Goal: Task Accomplishment & Management: Use online tool/utility

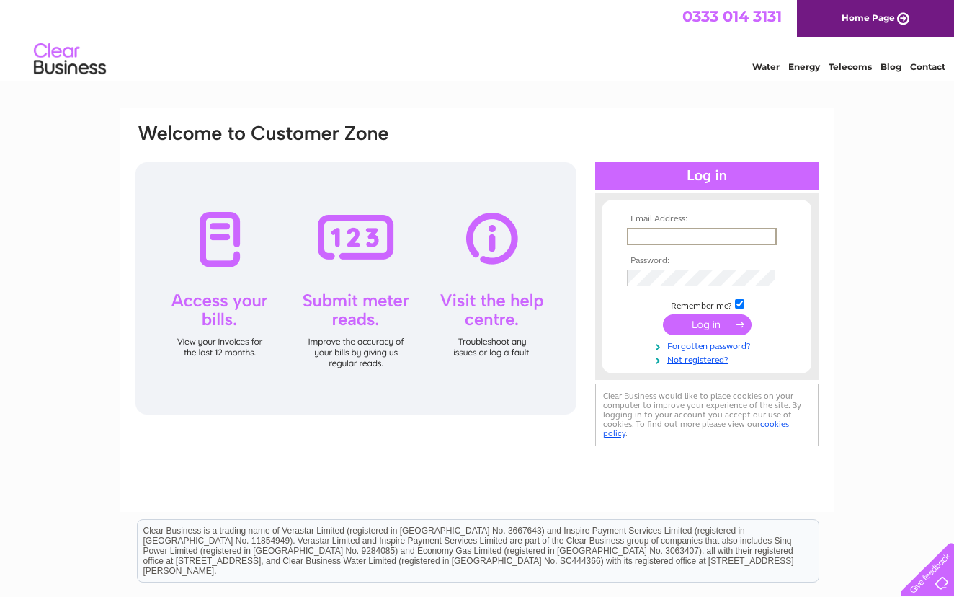
type input "grice42@btinternet.com"
click at [708, 322] on input "submit" at bounding box center [707, 324] width 89 height 20
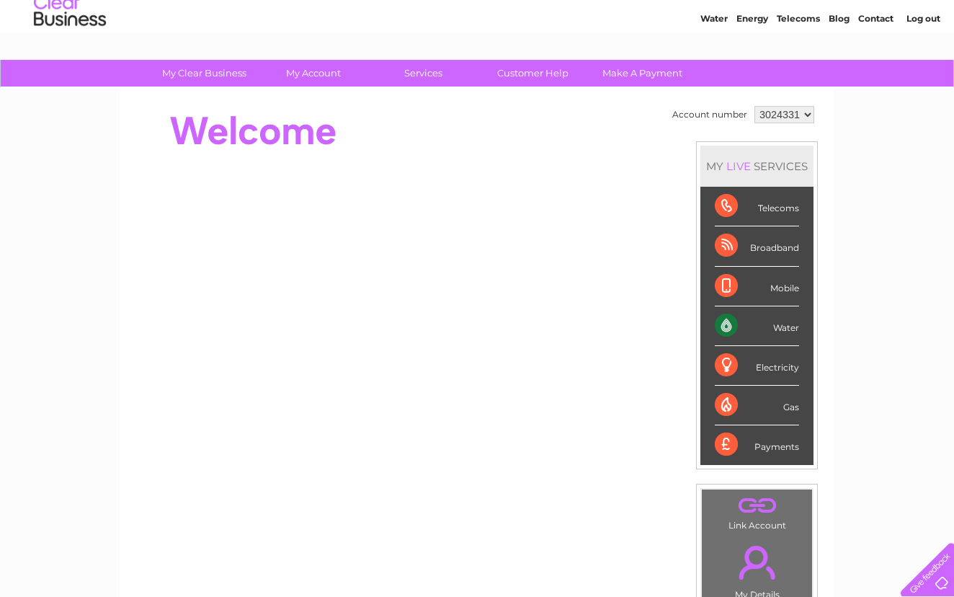
scroll to position [45, 0]
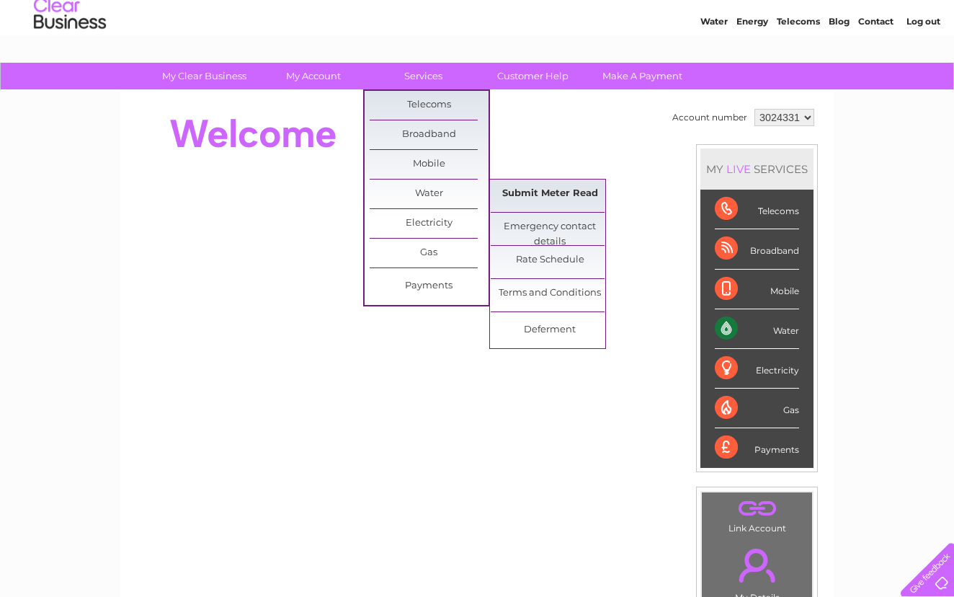
click at [534, 194] on link "Submit Meter Read" at bounding box center [550, 194] width 119 height 29
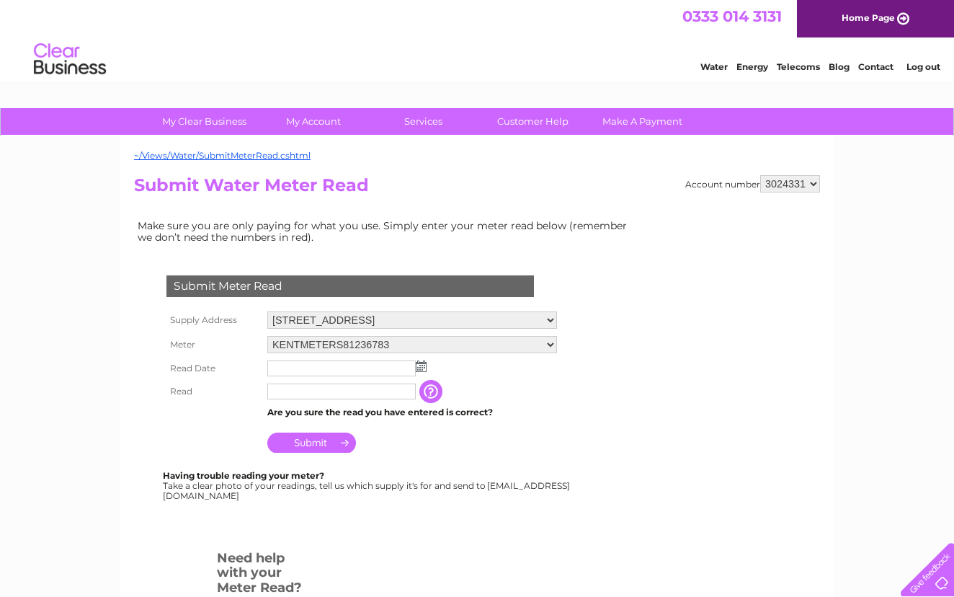
click at [420, 365] on img at bounding box center [421, 366] width 11 height 12
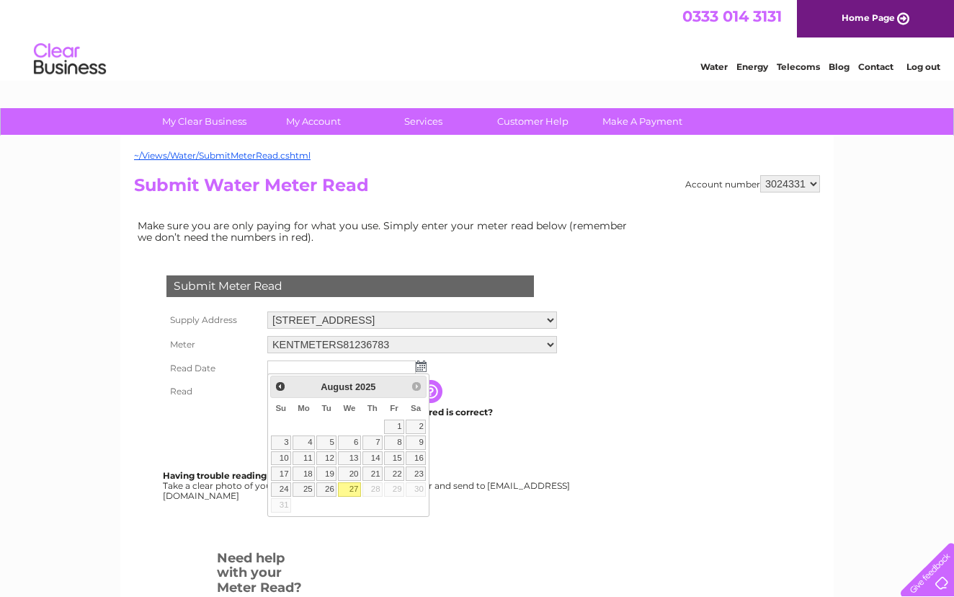
click at [357, 487] on link "27" at bounding box center [349, 489] width 23 height 14
type input "2025/08/27"
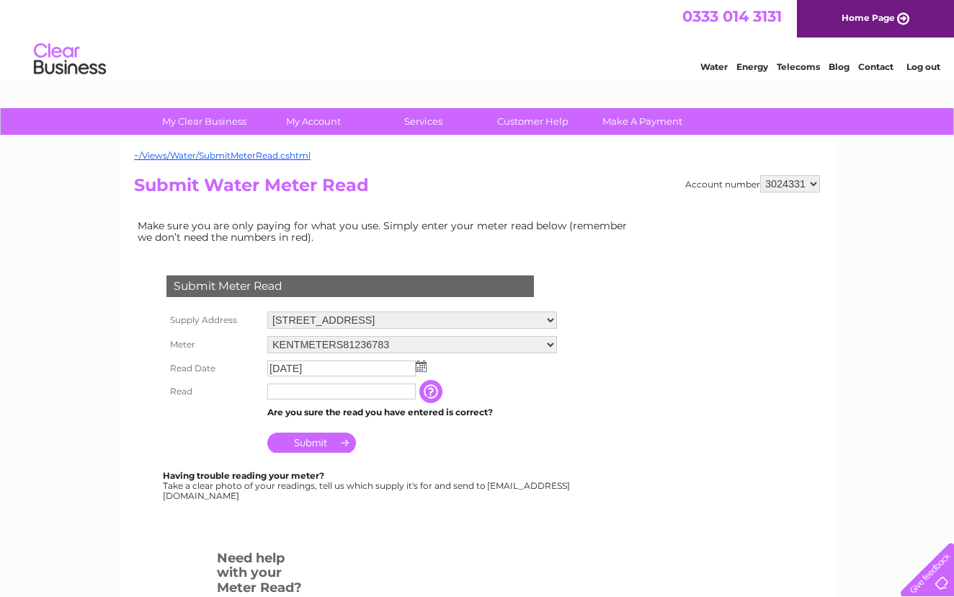
click at [301, 389] on input "text" at bounding box center [341, 392] width 149 height 16
click at [444, 392] on input "button" at bounding box center [433, 391] width 26 height 23
